Goal: Complete application form

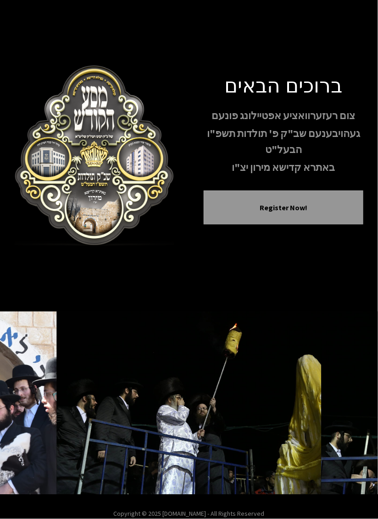
scroll to position [44, 0]
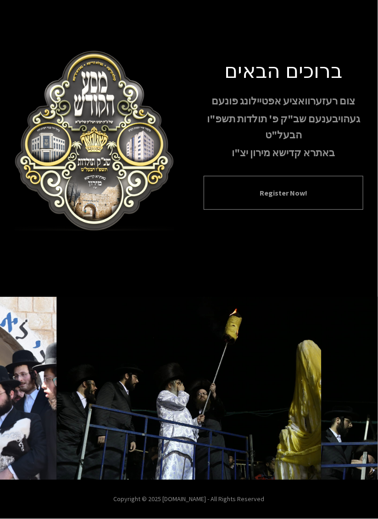
click at [324, 187] on button "Register Now!" at bounding box center [283, 192] width 137 height 11
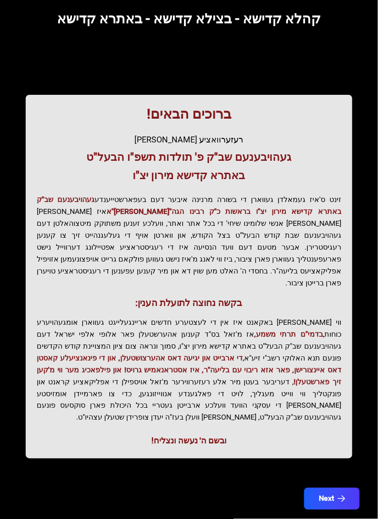
scroll to position [71, 0]
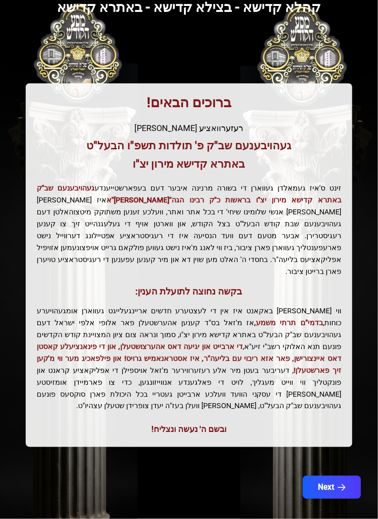
click at [338, 484] on icon "button" at bounding box center [342, 488] width 8 height 8
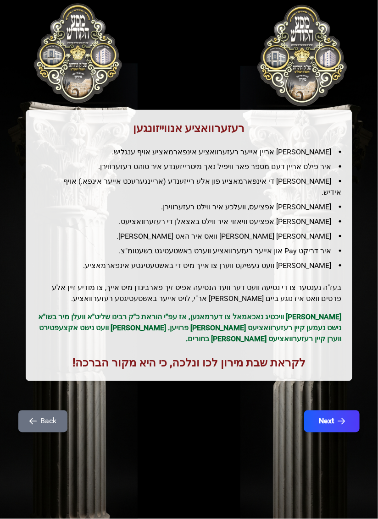
scroll to position [0, 0]
click at [342, 418] on icon "button" at bounding box center [342, 422] width 8 height 8
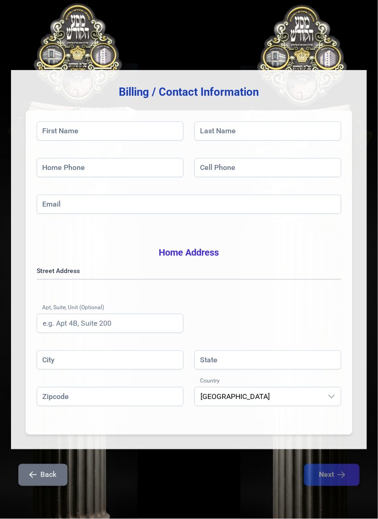
scroll to position [48, 0]
click at [304, 396] on span "[GEOGRAPHIC_DATA]" at bounding box center [258, 397] width 127 height 18
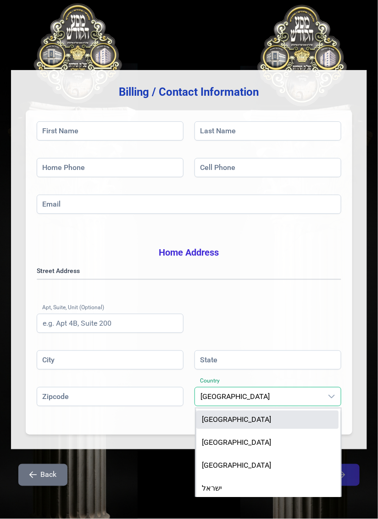
click at [309, 342] on div "Street Address [GEOGRAPHIC_DATA] (Optional)" at bounding box center [189, 308] width 304 height 84
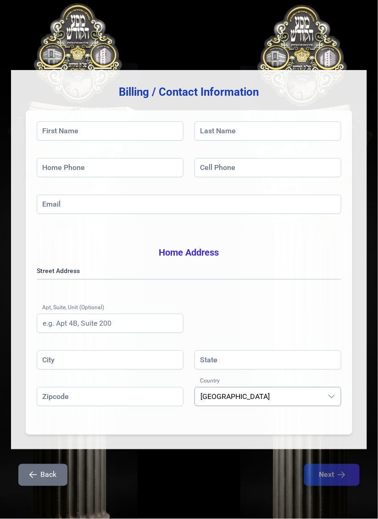
click at [331, 405] on div "dropdown trigger" at bounding box center [331, 397] width 18 height 18
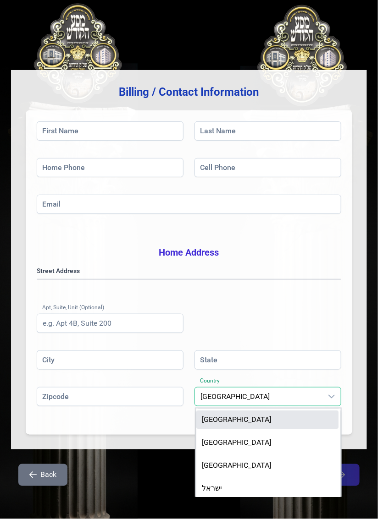
scroll to position [3, 0]
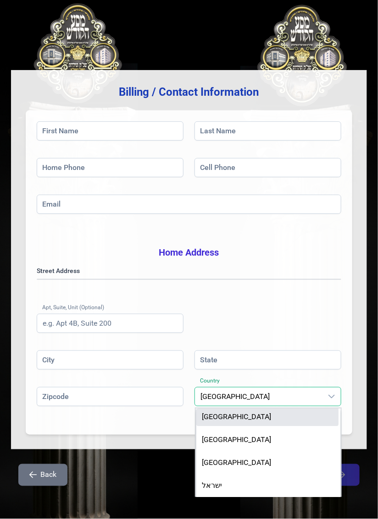
click at [322, 317] on div "Street Address [GEOGRAPHIC_DATA] (Optional)" at bounding box center [189, 308] width 304 height 84
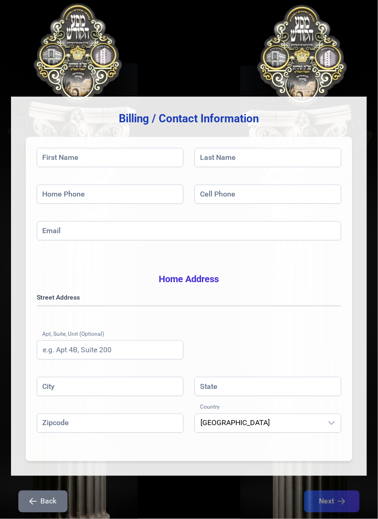
scroll to position [0, 0]
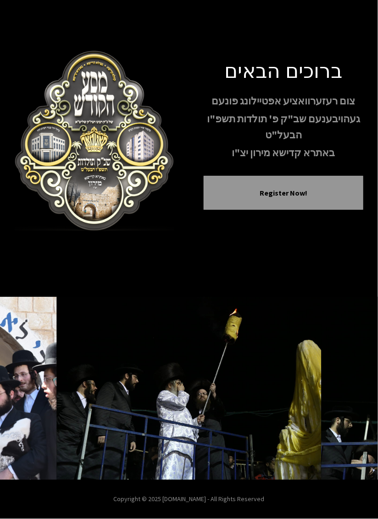
scroll to position [44, 0]
